Goal: Task Accomplishment & Management: Manage account settings

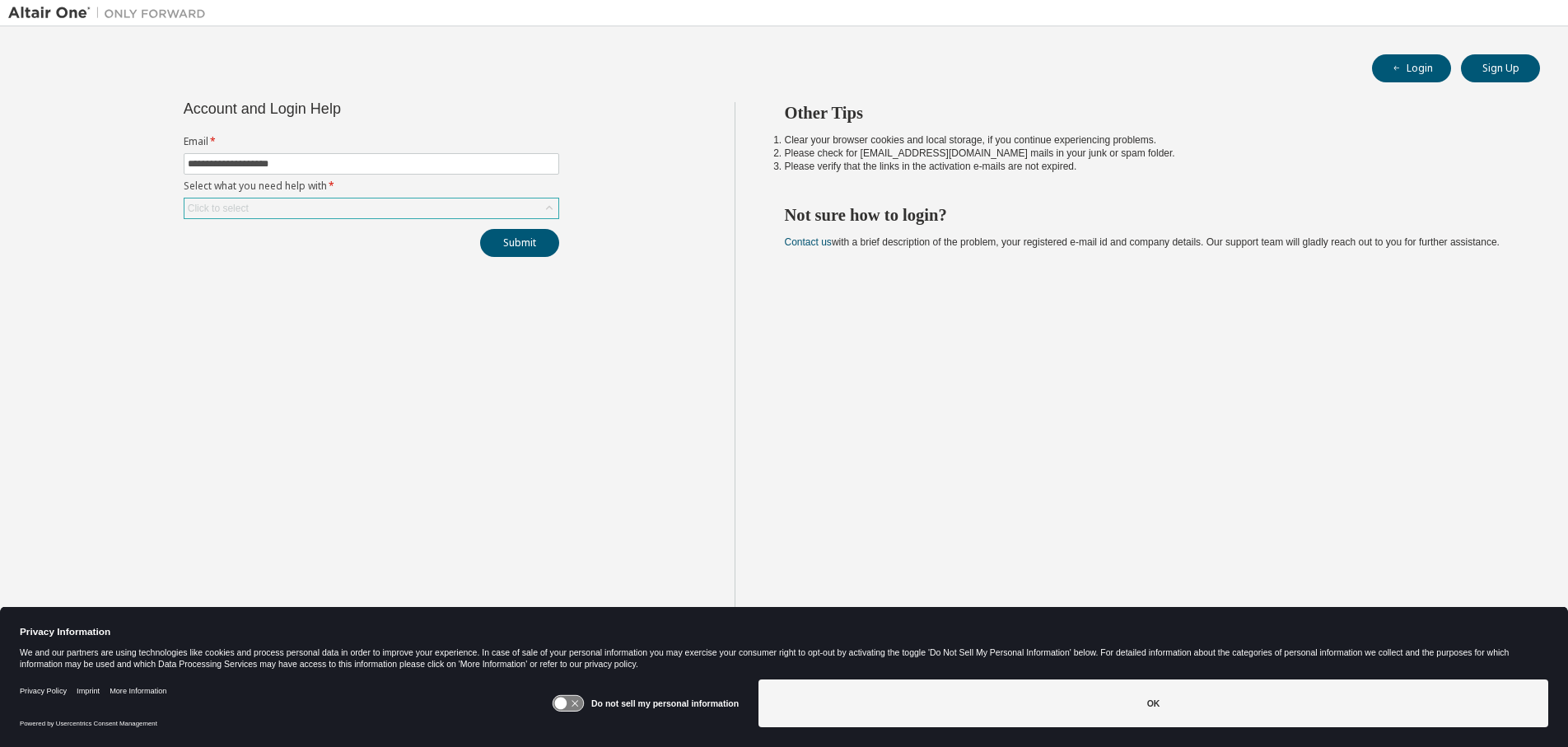
click at [312, 206] on div "Click to select" at bounding box center [371, 208] width 374 height 20
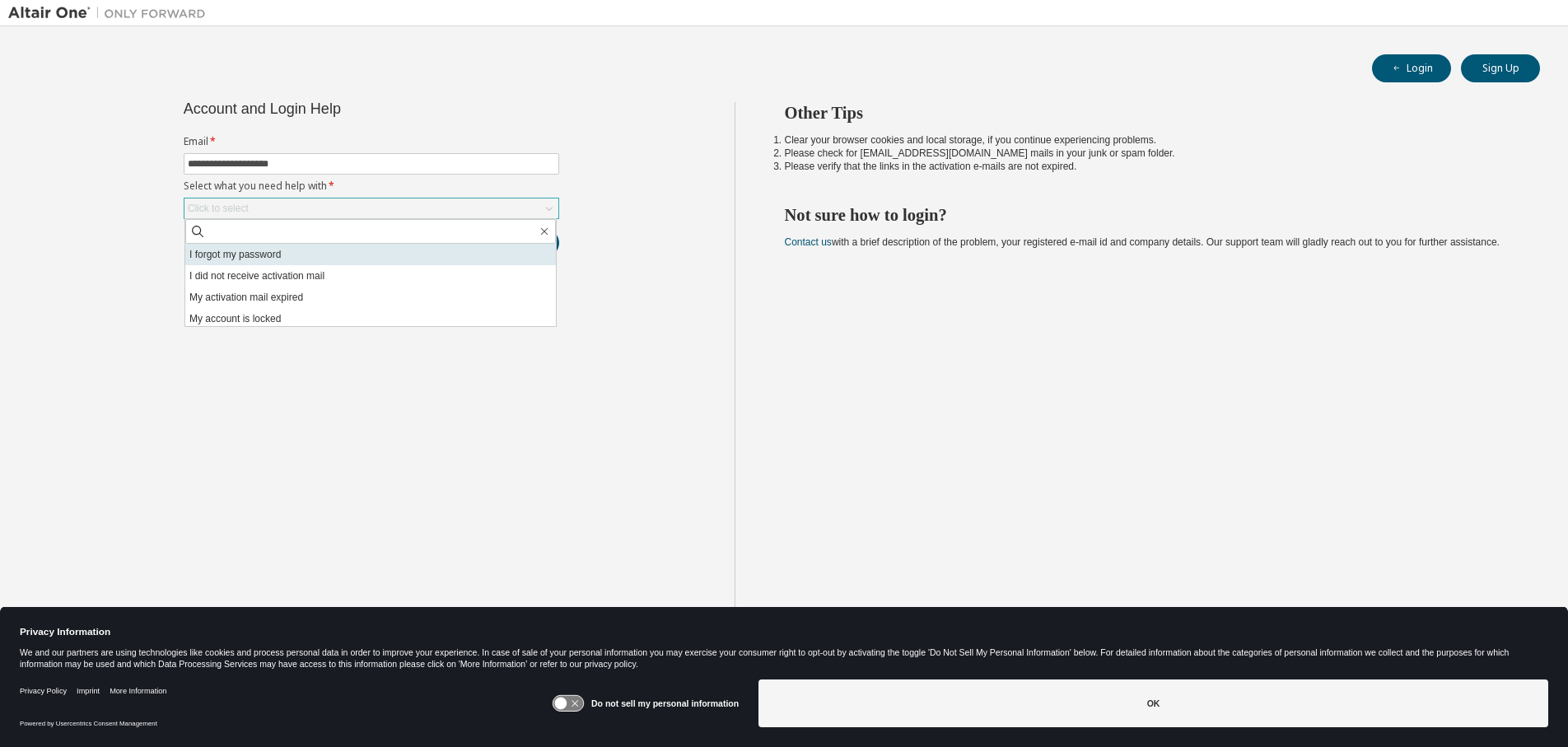
click at [300, 250] on li "I forgot my password" at bounding box center [371, 254] width 371 height 22
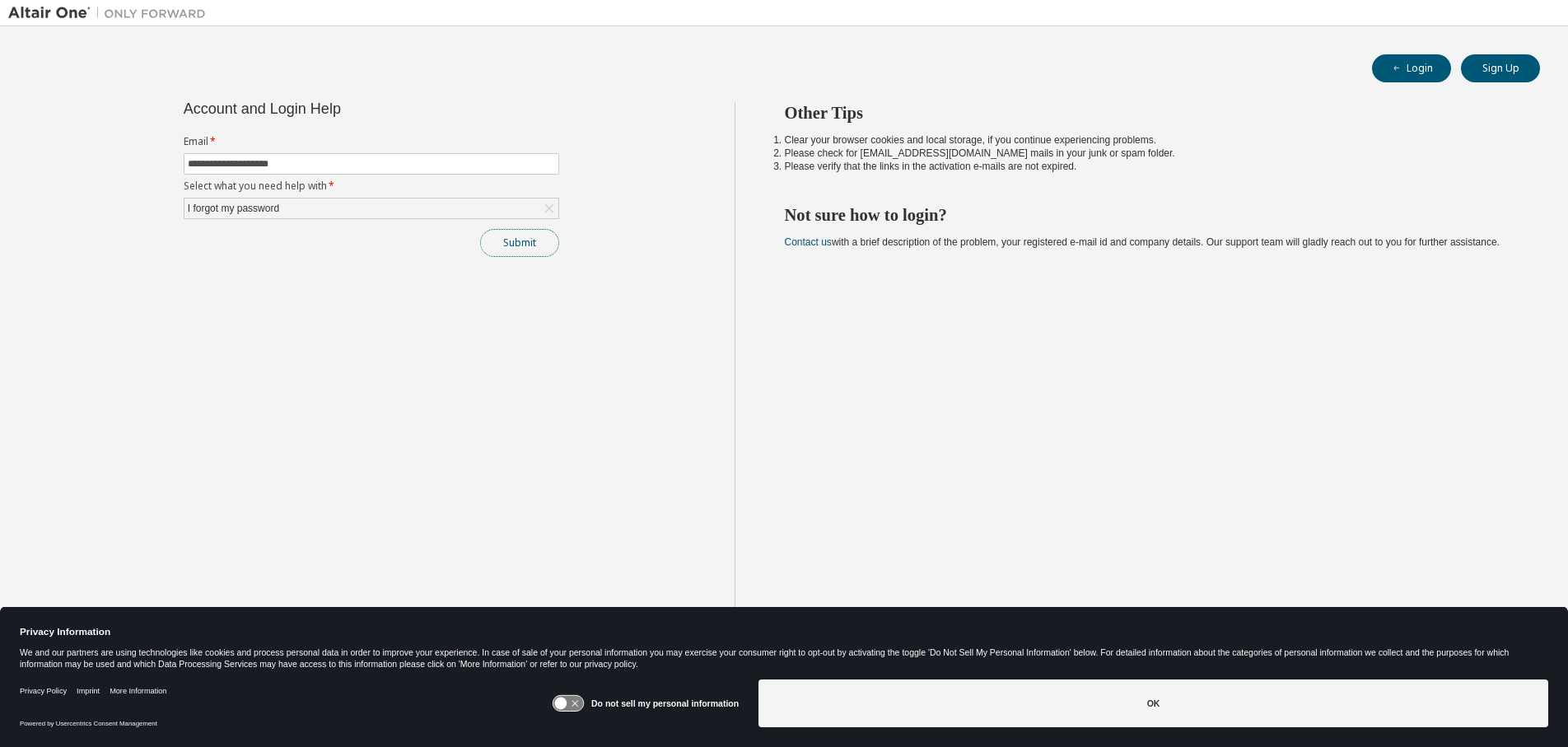
click at [528, 244] on button "Submit" at bounding box center [520, 243] width 79 height 28
click at [530, 245] on button "Submit" at bounding box center [520, 243] width 79 height 28
click at [42, 12] on img at bounding box center [111, 13] width 206 height 16
